Goal: Use online tool/utility: Utilize a website feature to perform a specific function

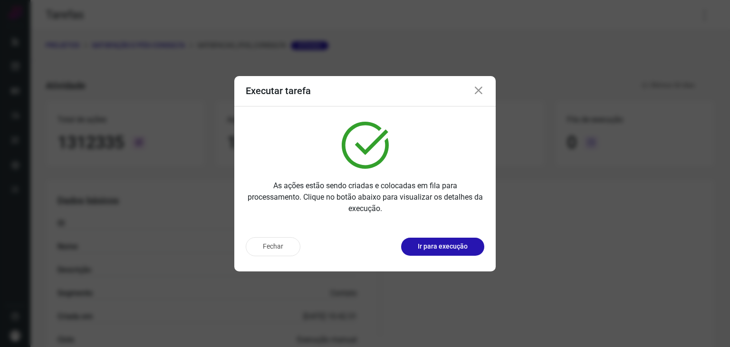
click at [477, 88] on icon at bounding box center [478, 90] width 11 height 11
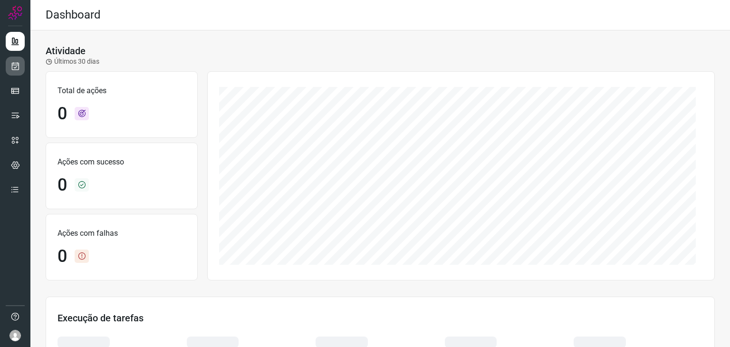
click at [17, 66] on icon at bounding box center [15, 66] width 10 height 10
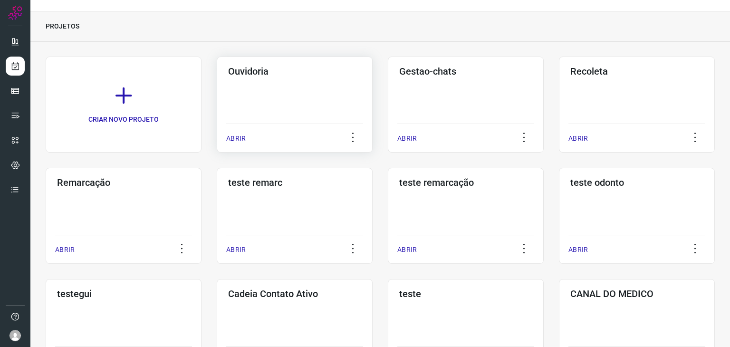
scroll to position [8, 0]
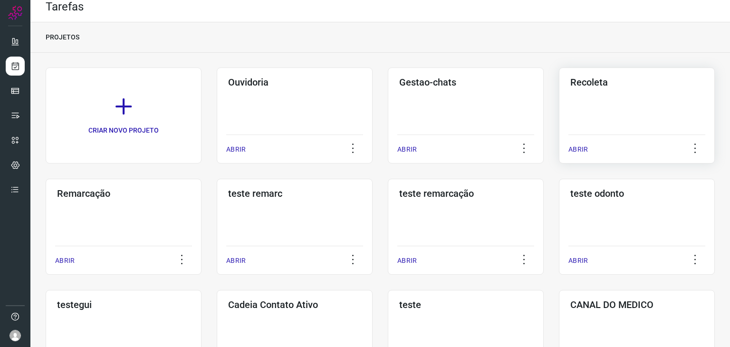
click at [202, 179] on div "Recoleta ABRIR" at bounding box center [124, 227] width 156 height 96
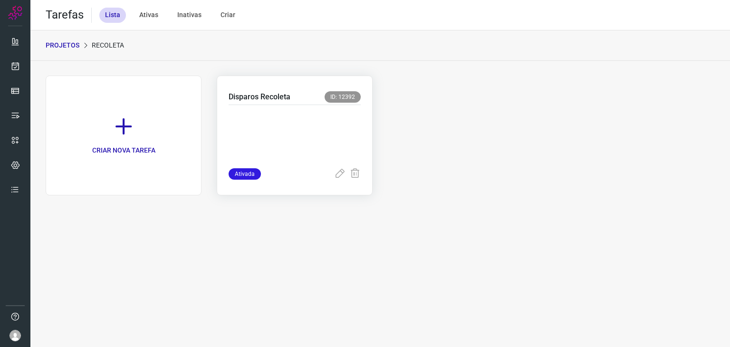
click at [316, 119] on p at bounding box center [295, 135] width 132 height 48
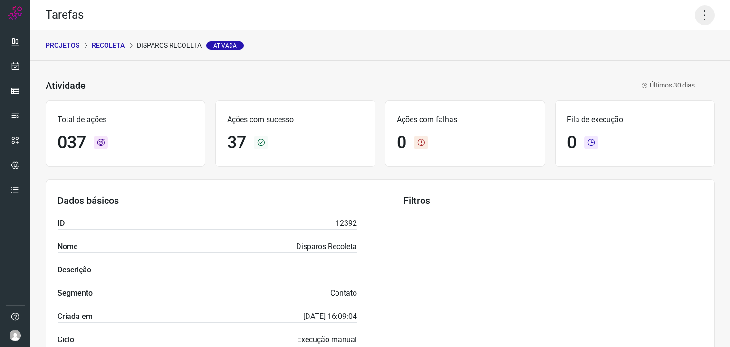
click at [696, 14] on icon at bounding box center [705, 15] width 20 height 20
click at [636, 61] on icon at bounding box center [634, 63] width 10 height 10
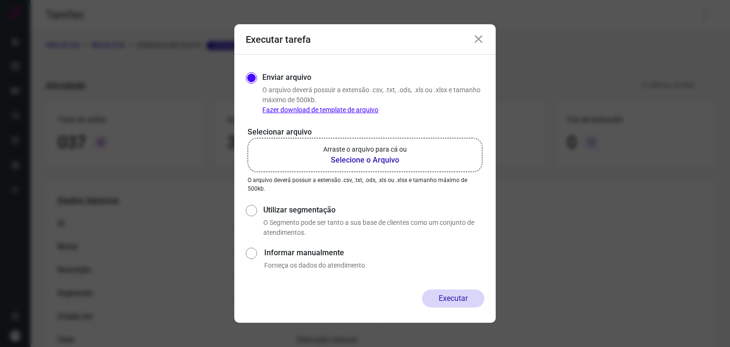
click at [334, 146] on p "Arraste o arquivo para cá ou" at bounding box center [365, 150] width 84 height 10
click at [0, 0] on input "Arraste o arquivo para cá ou Selecione o Arquivo" at bounding box center [0, 0] width 0 height 0
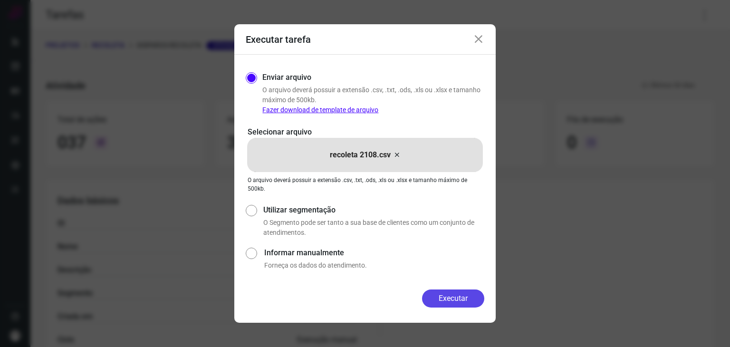
click at [439, 297] on button "Executar" at bounding box center [453, 299] width 62 height 18
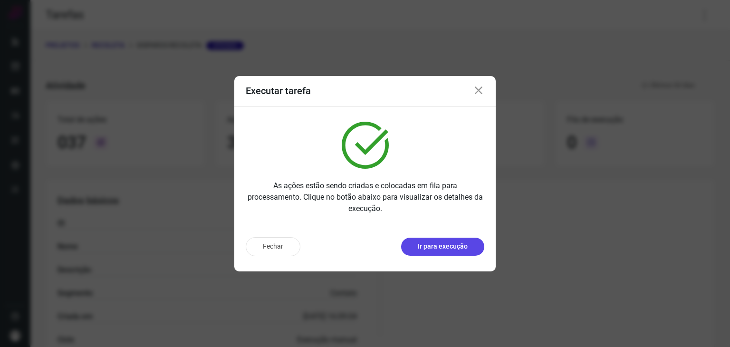
click at [436, 242] on p "Ir para execução" at bounding box center [443, 247] width 50 height 10
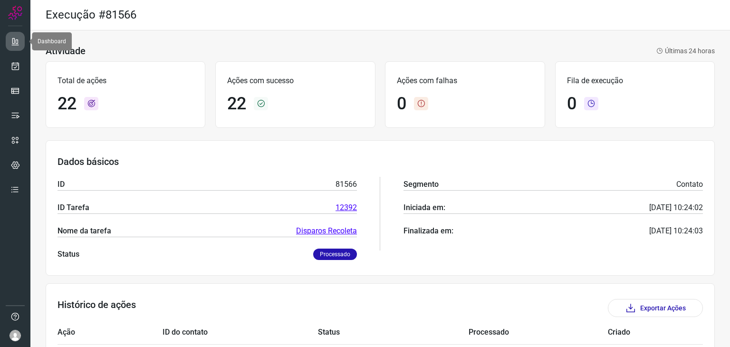
click at [9, 43] on link at bounding box center [15, 41] width 19 height 19
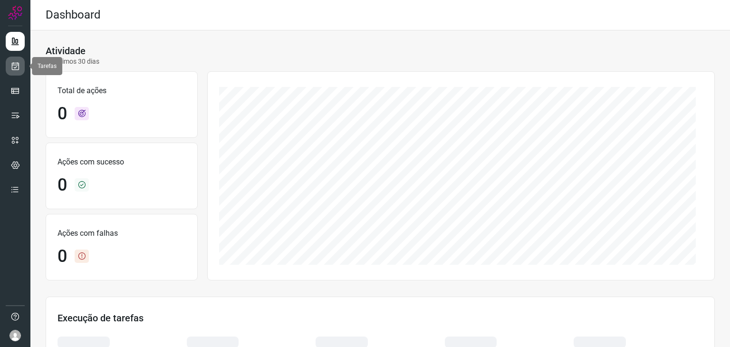
click at [10, 73] on link at bounding box center [15, 66] width 19 height 19
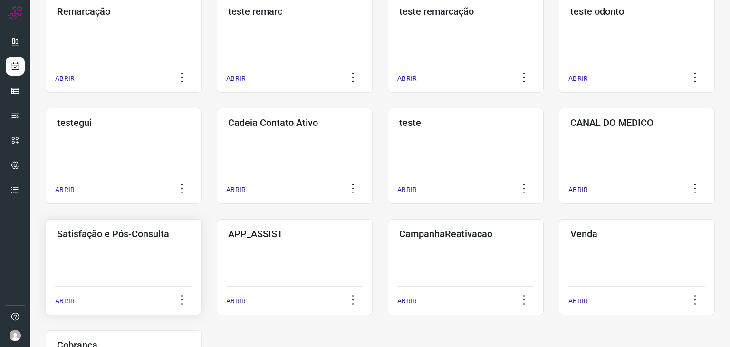
click at [131, 239] on h3 "Satisfação e Pós-Consulta" at bounding box center [123, 233] width 133 height 11
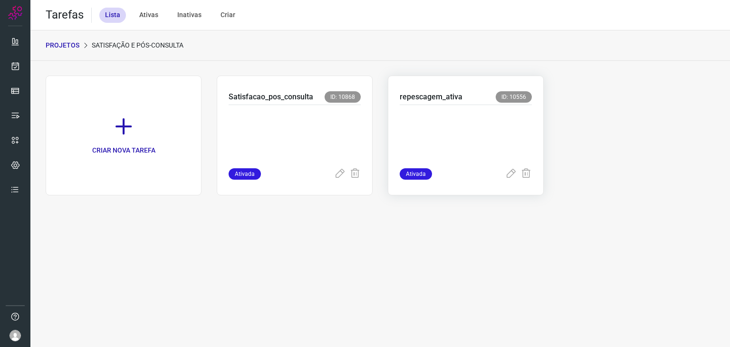
click at [476, 134] on p at bounding box center [466, 135] width 132 height 48
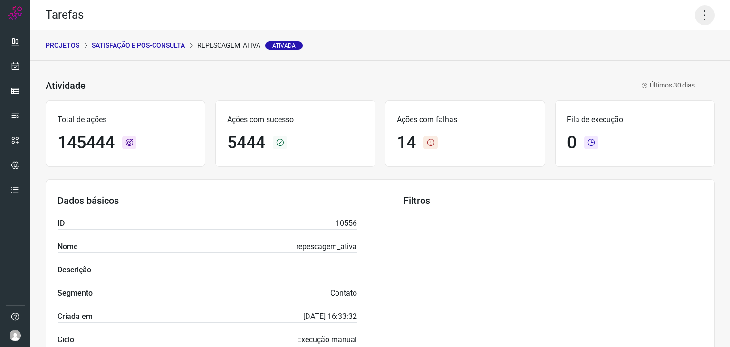
click at [701, 19] on icon at bounding box center [705, 15] width 20 height 20
click at [668, 56] on li "Executar" at bounding box center [664, 62] width 87 height 15
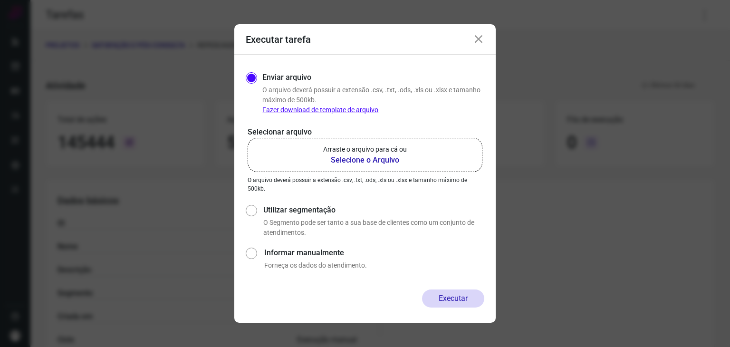
click at [403, 156] on b "Selecione o Arquivo" at bounding box center [365, 160] width 84 height 11
click at [0, 0] on input "Arraste o arquivo para cá ou Selecione o Arquivo" at bounding box center [0, 0] width 0 height 0
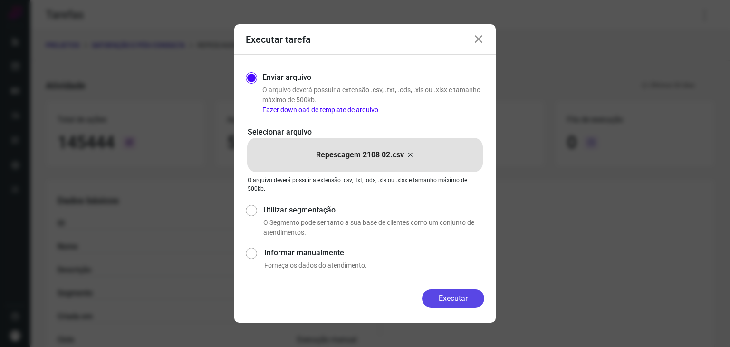
click at [453, 298] on button "Executar" at bounding box center [453, 299] width 62 height 18
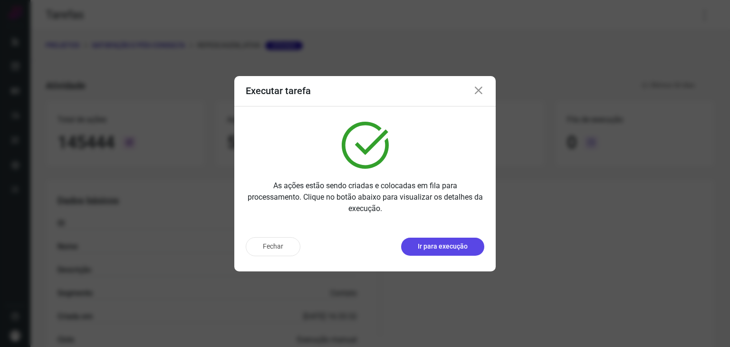
click at [447, 253] on button "Ir para execução" at bounding box center [442, 247] width 83 height 18
